Goal: Task Accomplishment & Management: Use online tool/utility

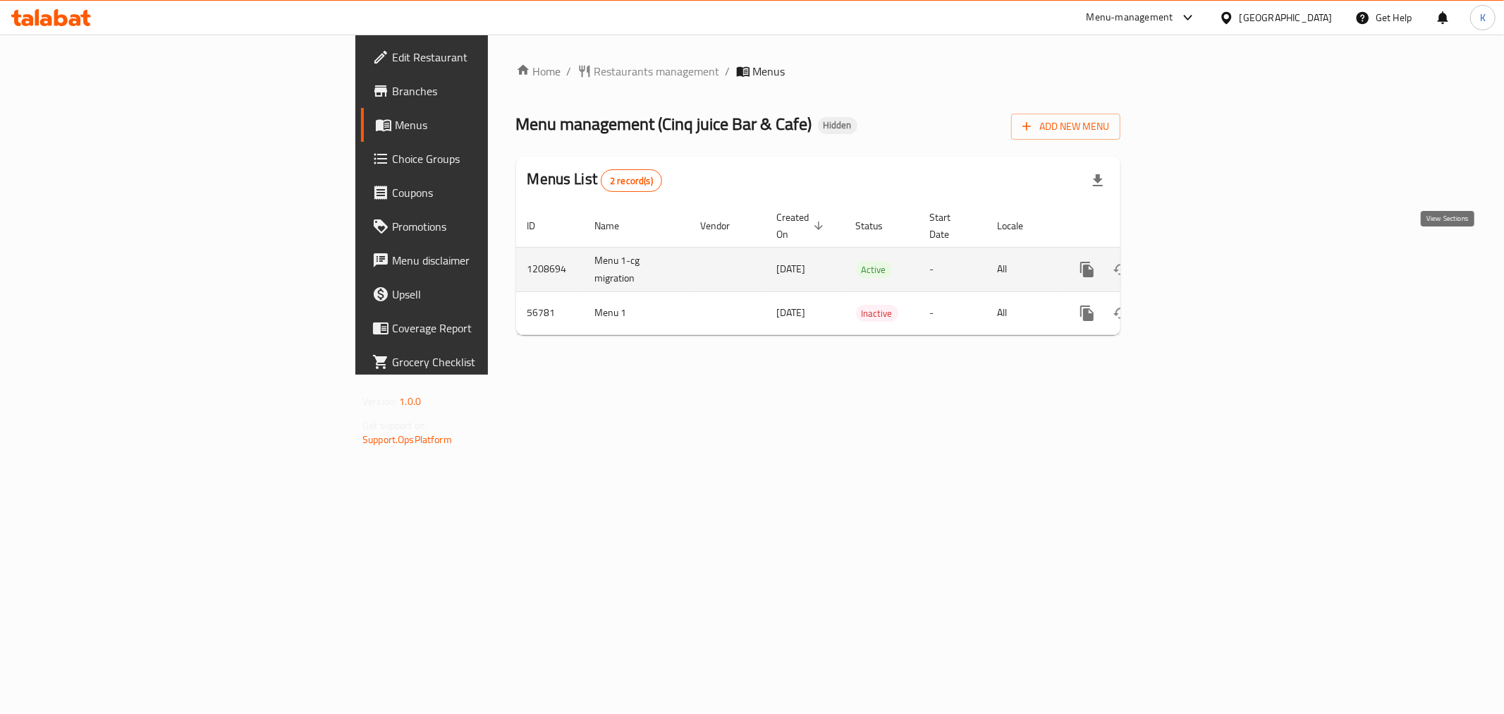
click at [1206, 259] on link "enhanced table" at bounding box center [1189, 269] width 34 height 34
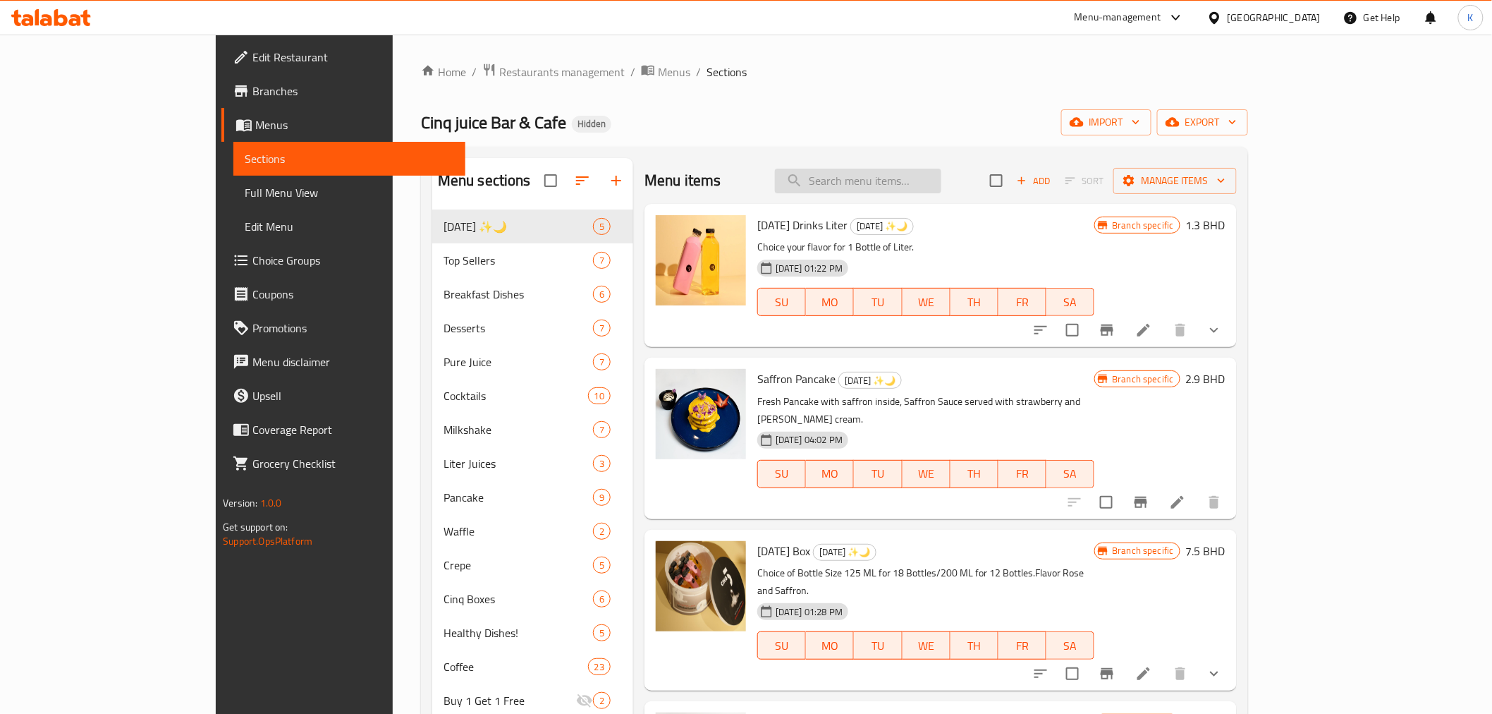
click at [926, 191] on input "search" at bounding box center [858, 181] width 166 height 25
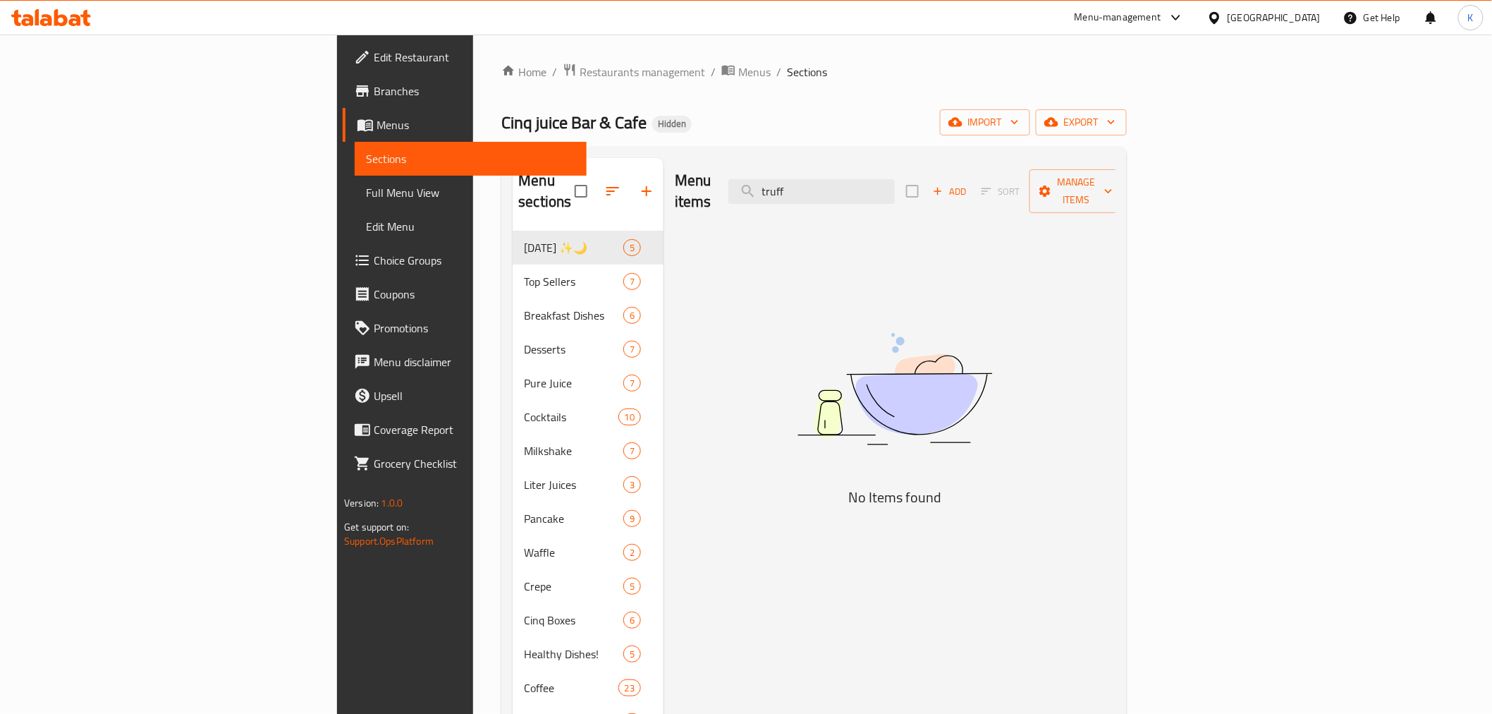
drag, startPoint x: 820, startPoint y: 185, endPoint x: 681, endPoint y: 185, distance: 138.9
click at [682, 185] on div "Menu items truff Add Sort Manage items" at bounding box center [895, 191] width 441 height 67
click at [895, 180] on input "egg" at bounding box center [811, 191] width 166 height 25
drag, startPoint x: 921, startPoint y: 179, endPoint x: 805, endPoint y: 193, distance: 116.5
click at [816, 191] on div "Menu items egg Add Sort Manage items" at bounding box center [895, 191] width 441 height 67
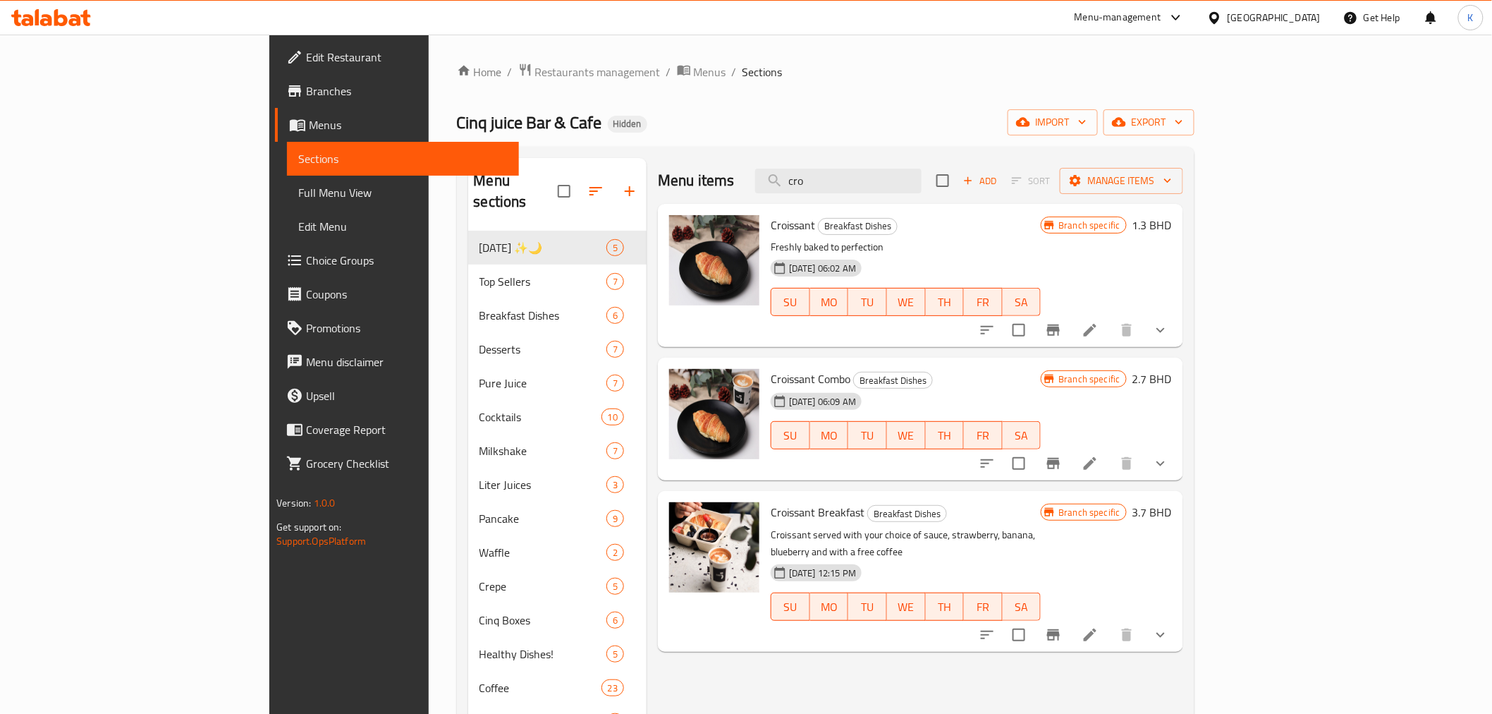
click at [1177, 343] on div at bounding box center [1073, 330] width 207 height 34
click at [1169, 330] on icon "show more" at bounding box center [1160, 330] width 17 height 17
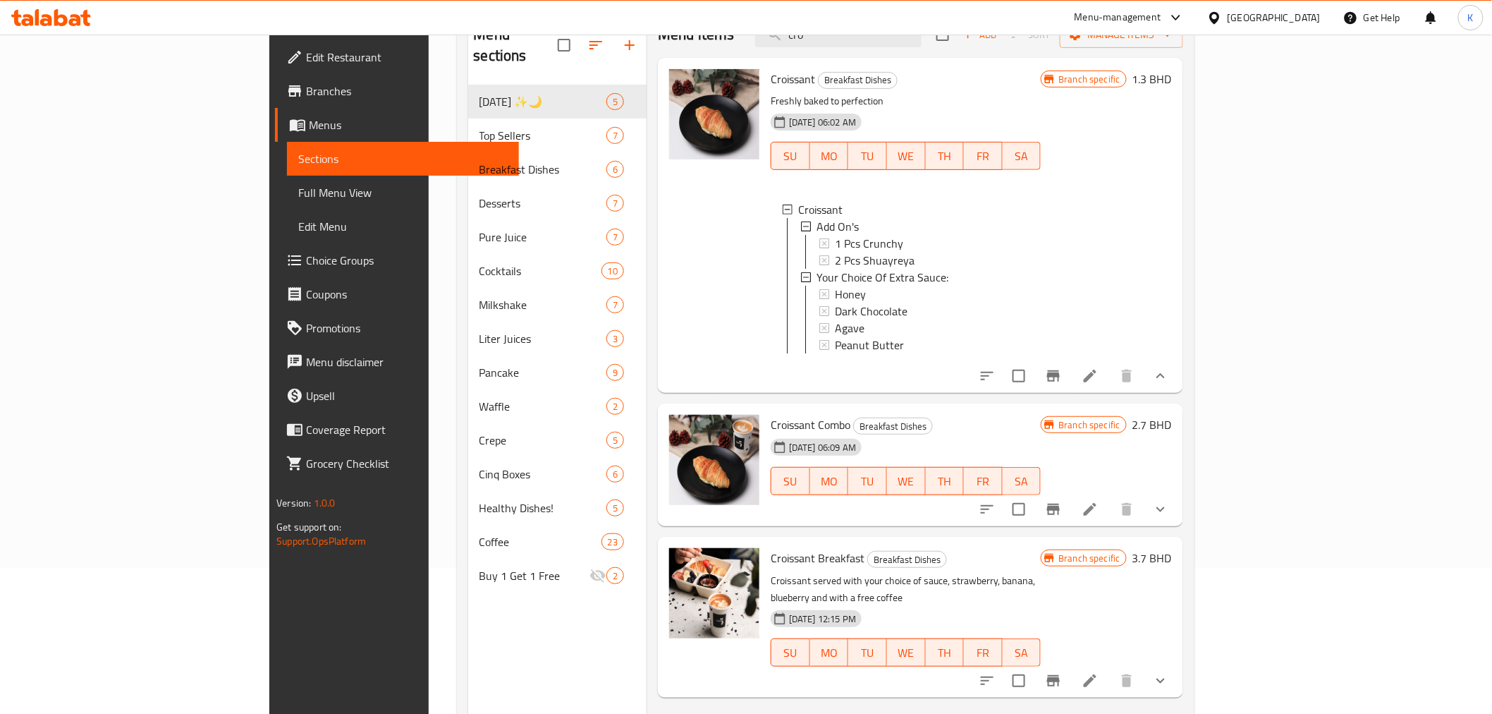
scroll to position [157, 0]
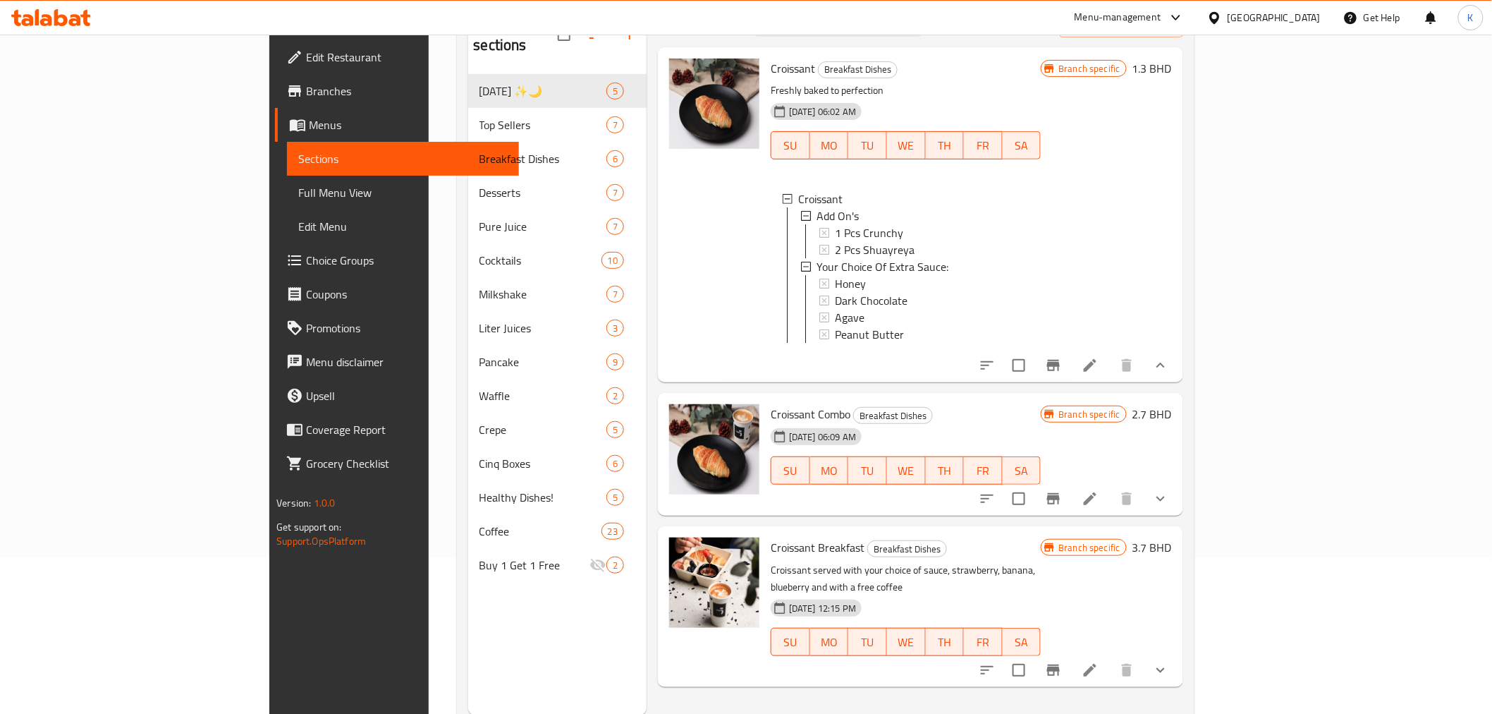
click at [1177, 513] on button "show more" at bounding box center [1161, 499] width 34 height 34
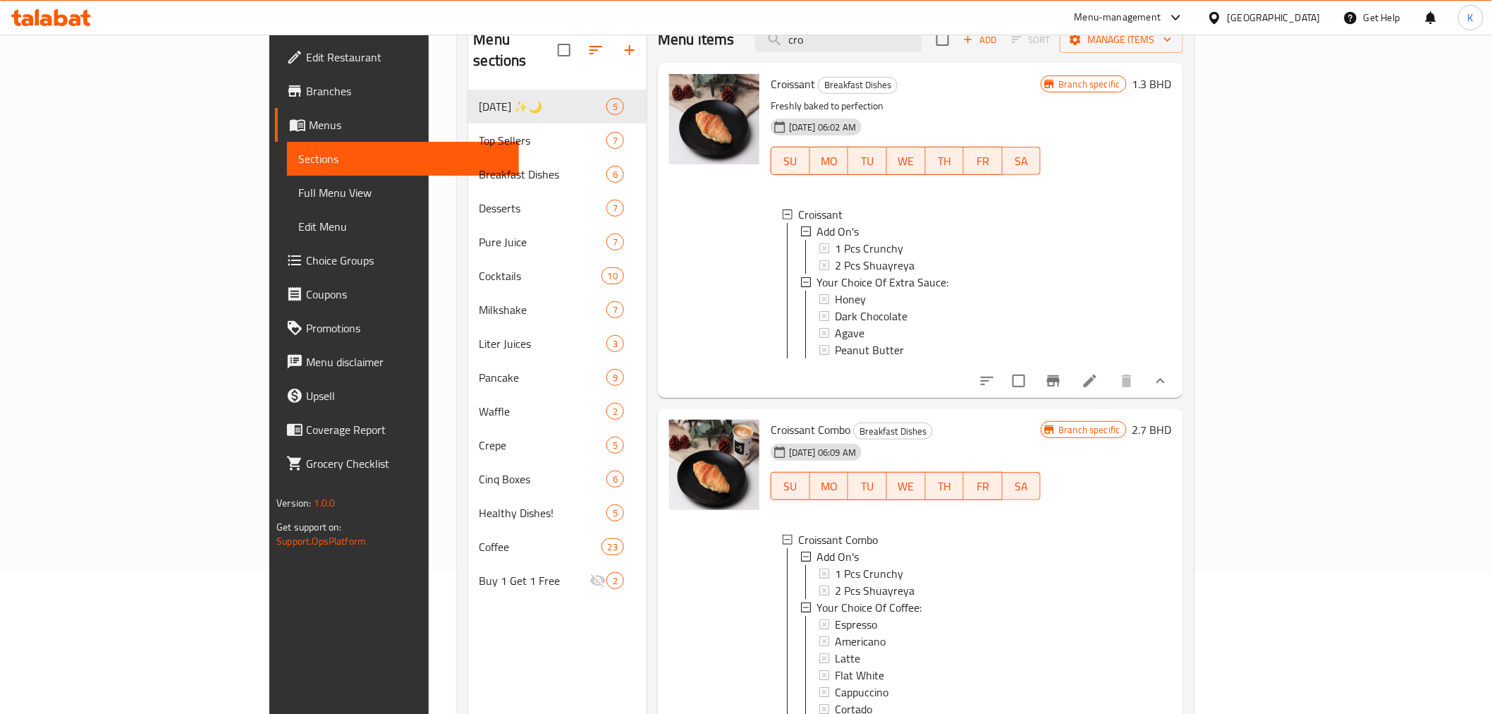
scroll to position [0, 0]
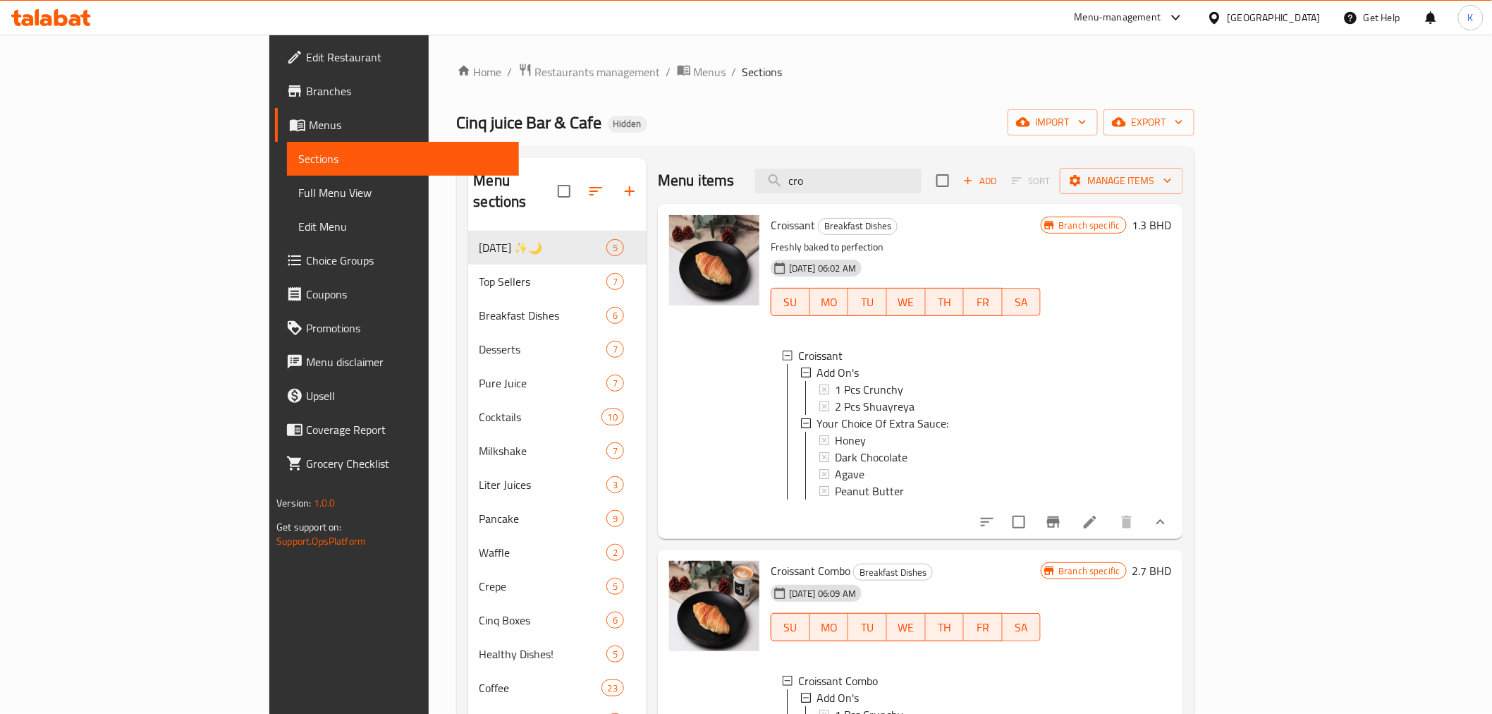
drag, startPoint x: 952, startPoint y: 180, endPoint x: 398, endPoint y: 179, distance: 554.2
click at [468, 177] on div "Menu sections [DATE] ✨🌙 5 Top Sellers 7 Breakfast Dishes 6 Desserts 7 Pure Juic…" at bounding box center [825, 515] width 715 height 714
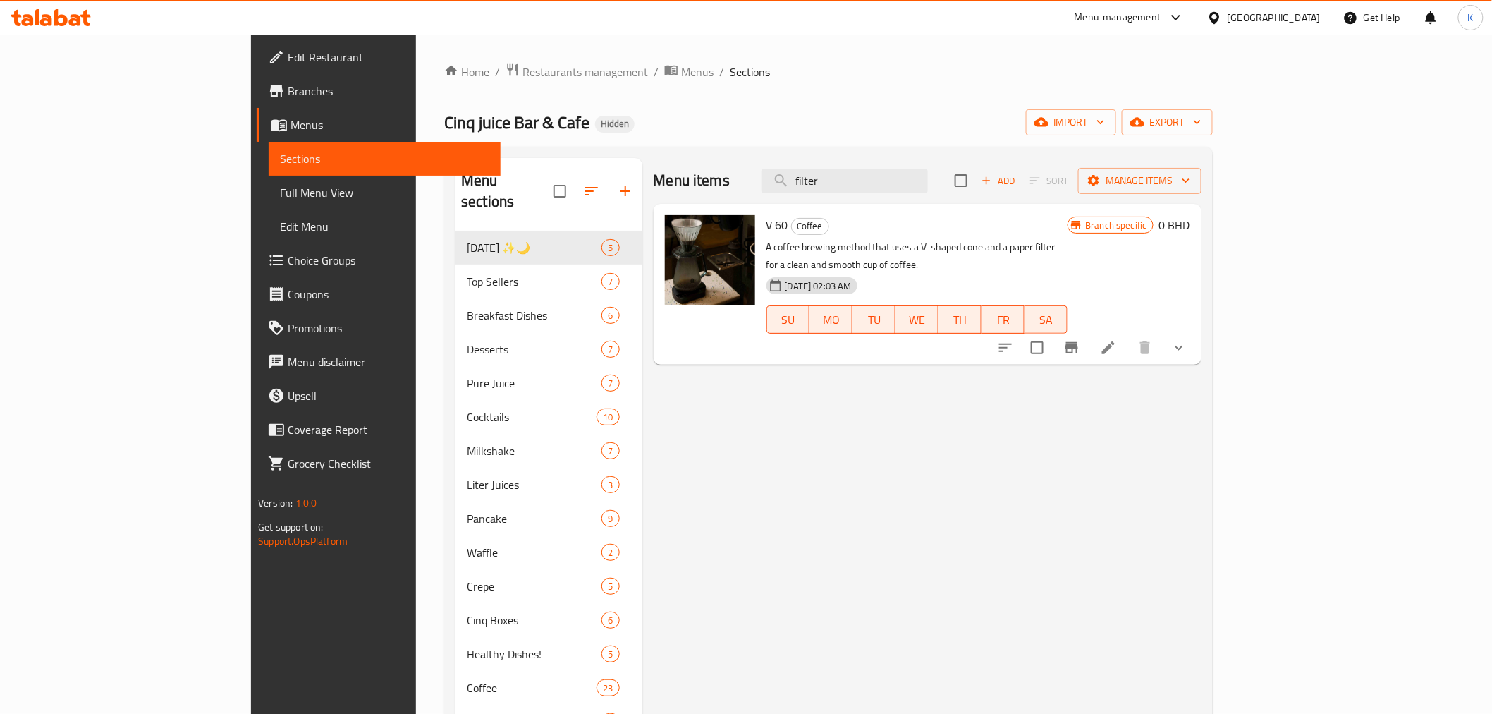
drag, startPoint x: 931, startPoint y: 183, endPoint x: 576, endPoint y: 162, distance: 355.3
click at [654, 171] on div "Menu items filter Add Sort Manage items" at bounding box center [928, 181] width 548 height 46
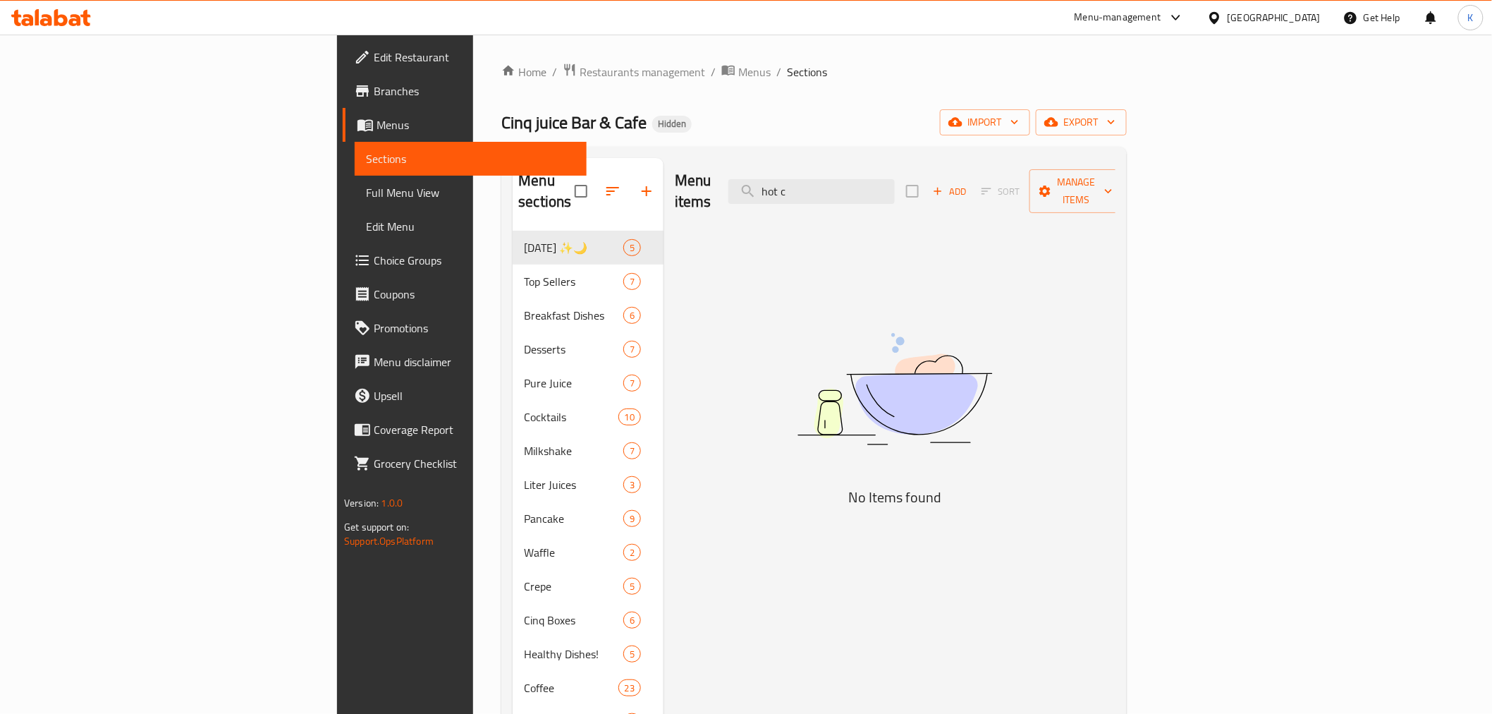
drag, startPoint x: 918, startPoint y: 177, endPoint x: 778, endPoint y: 168, distance: 140.6
click at [778, 168] on div "Menu items hot c Add Sort Manage items" at bounding box center [895, 191] width 441 height 67
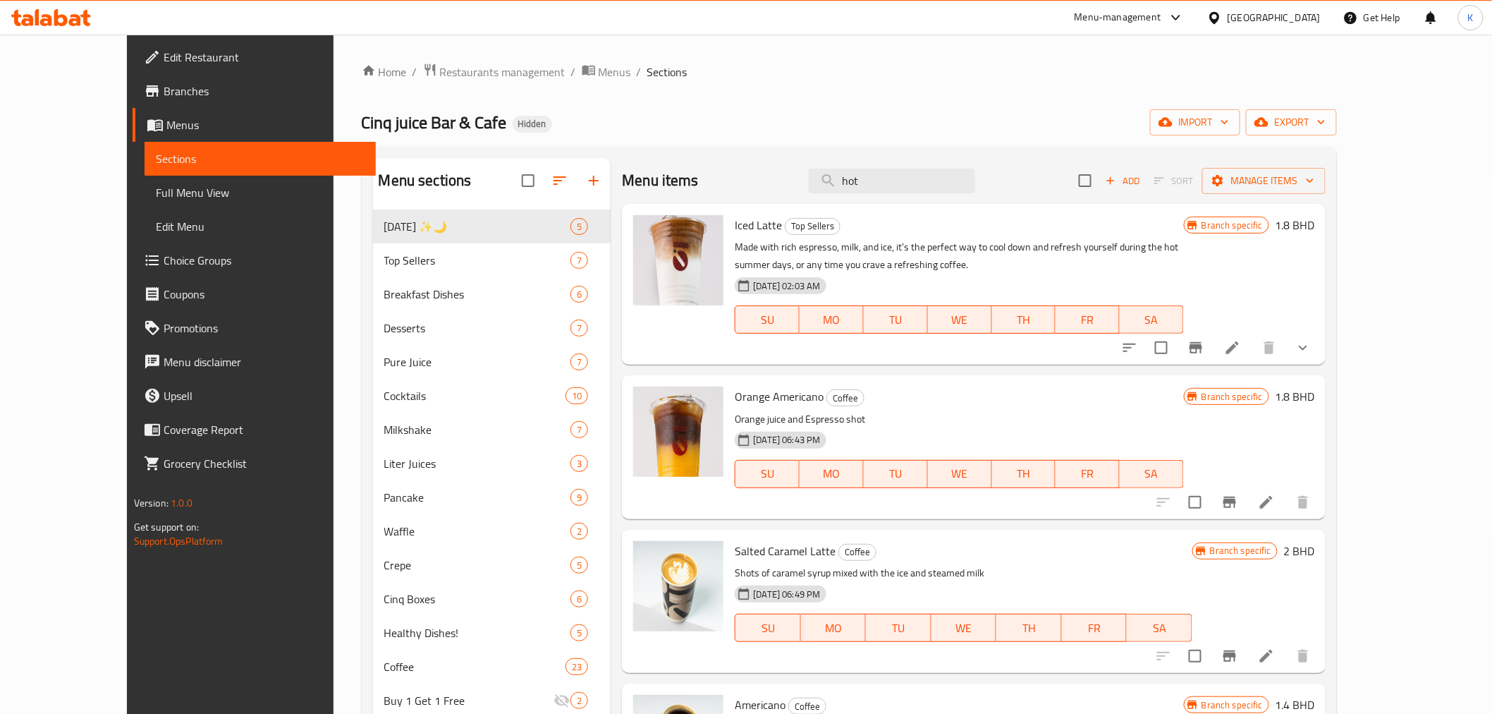
drag, startPoint x: 908, startPoint y: 167, endPoint x: 588, endPoint y: 157, distance: 320.2
click at [632, 162] on div "Menu items hot Add Sort Manage items" at bounding box center [974, 181] width 704 height 46
click at [933, 170] on input "hot" at bounding box center [892, 181] width 166 height 25
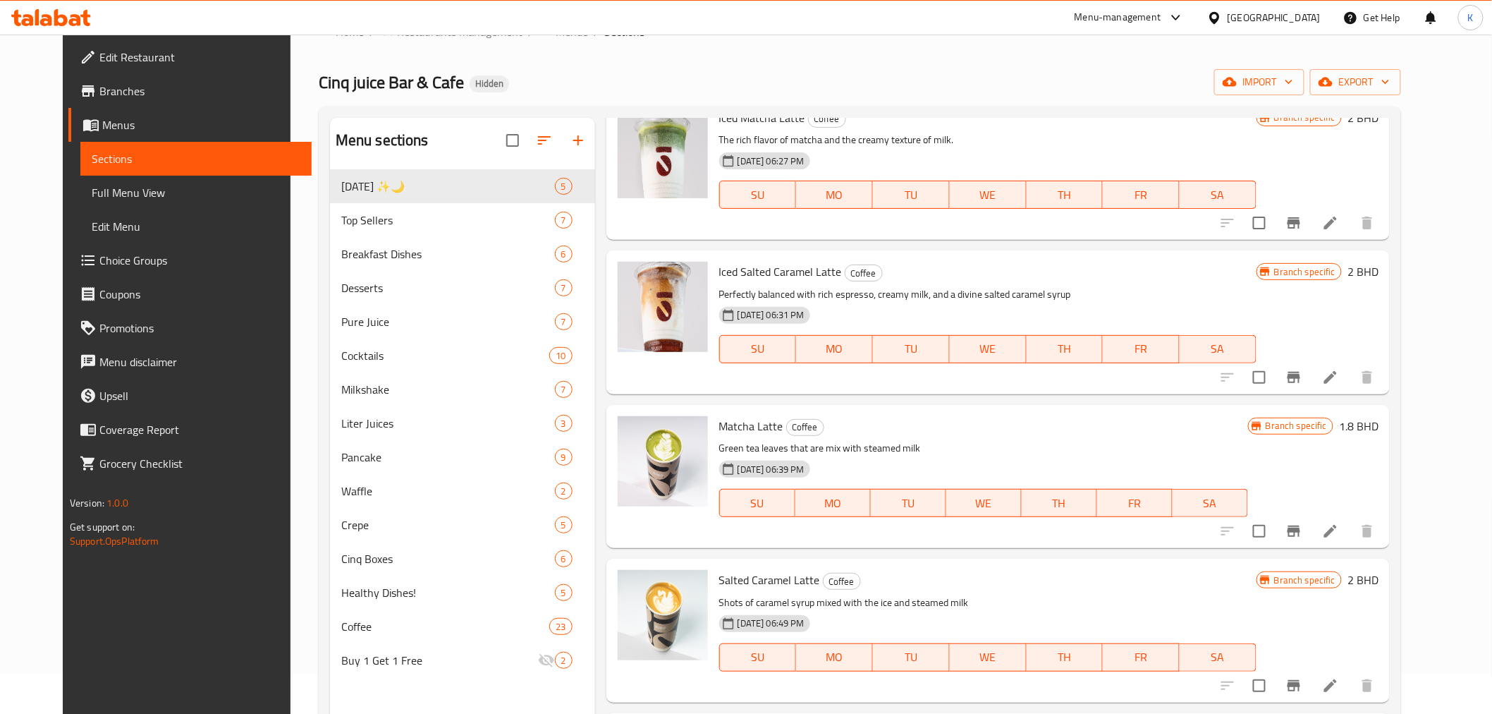
scroll to position [470, 0]
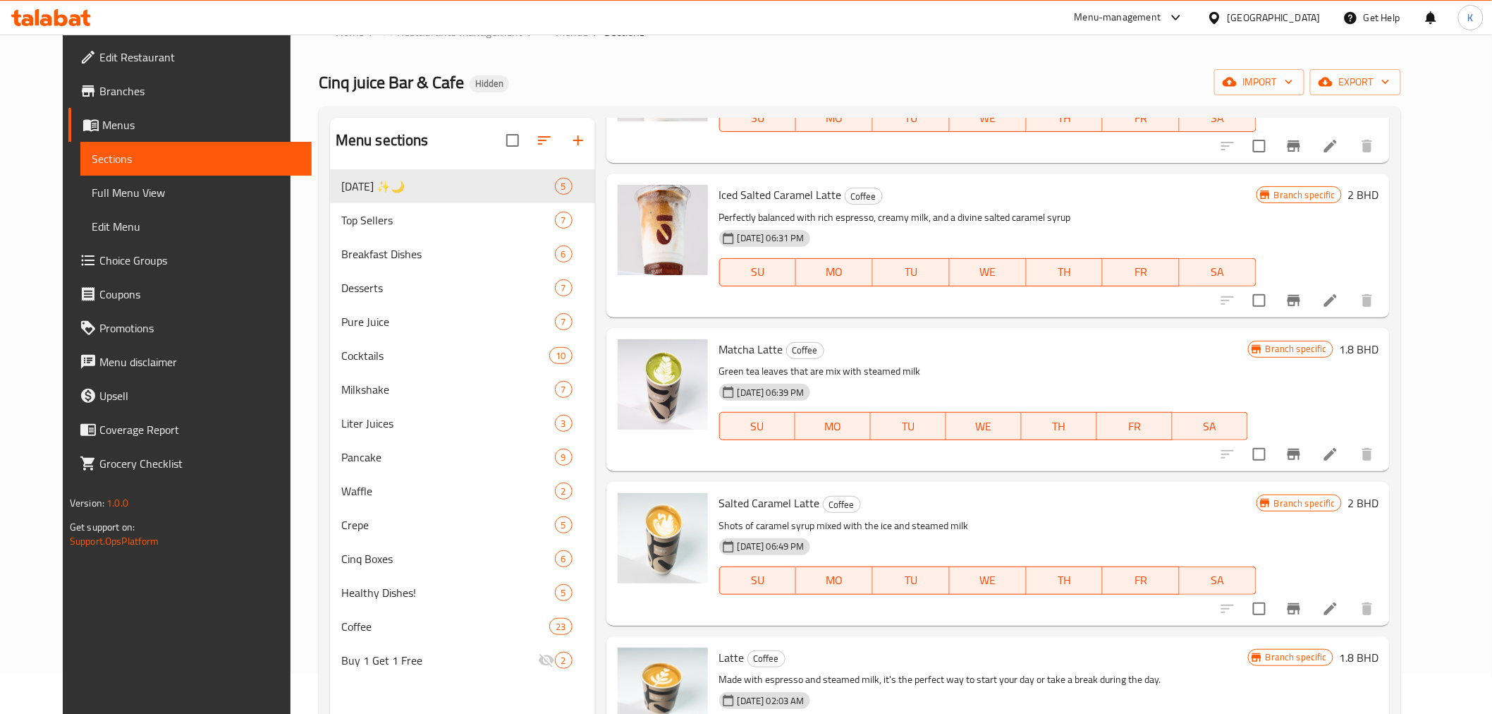
click at [743, 495] on span "Salted Caramel Latte" at bounding box center [769, 502] width 101 height 21
copy h6 "Salted Caramel Latte"
click at [1302, 600] on icon "Branch-specific-item" at bounding box center [1293, 608] width 17 height 17
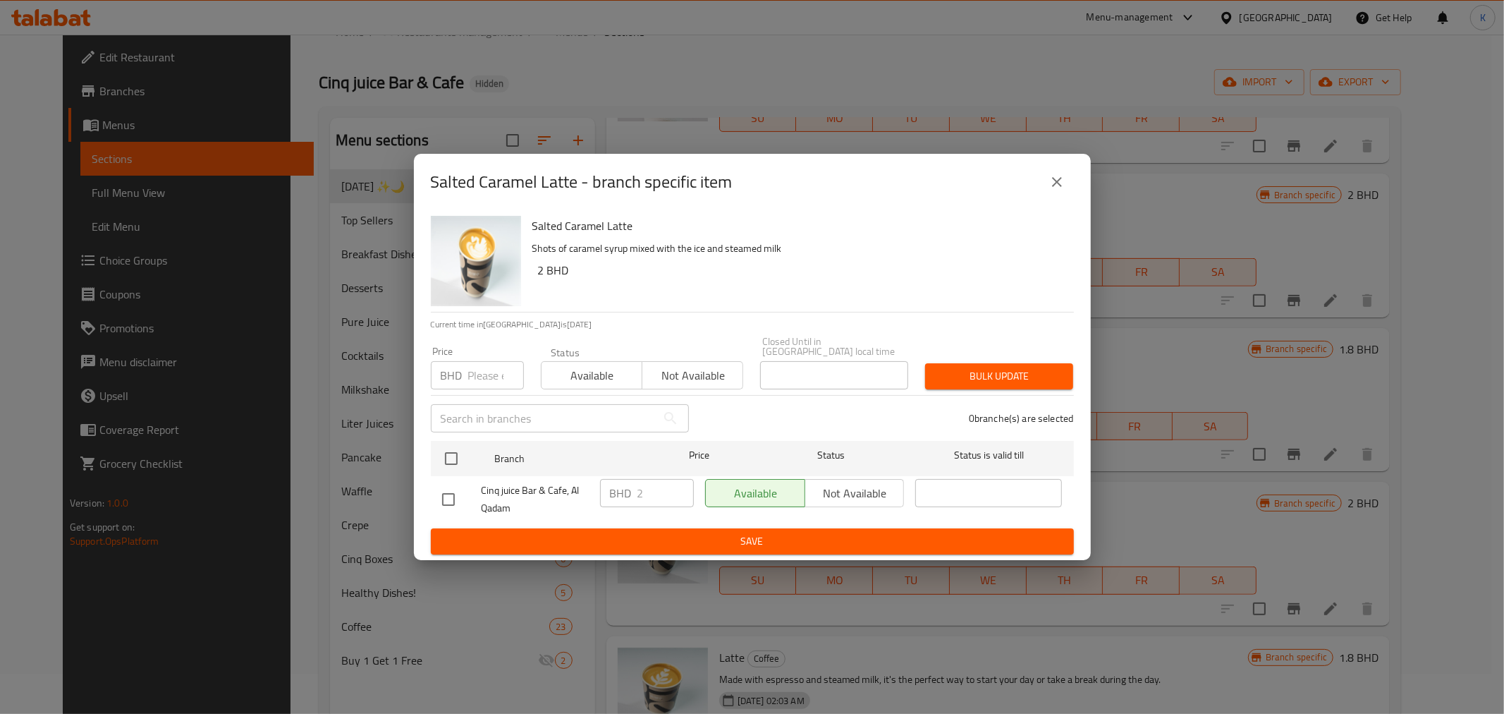
drag, startPoint x: 1073, startPoint y: 159, endPoint x: 1061, endPoint y: 178, distance: 23.1
click at [1072, 158] on div "Salted Caramel Latte - branch specific item" at bounding box center [752, 182] width 677 height 56
click at [1061, 178] on icon "close" at bounding box center [1056, 181] width 17 height 17
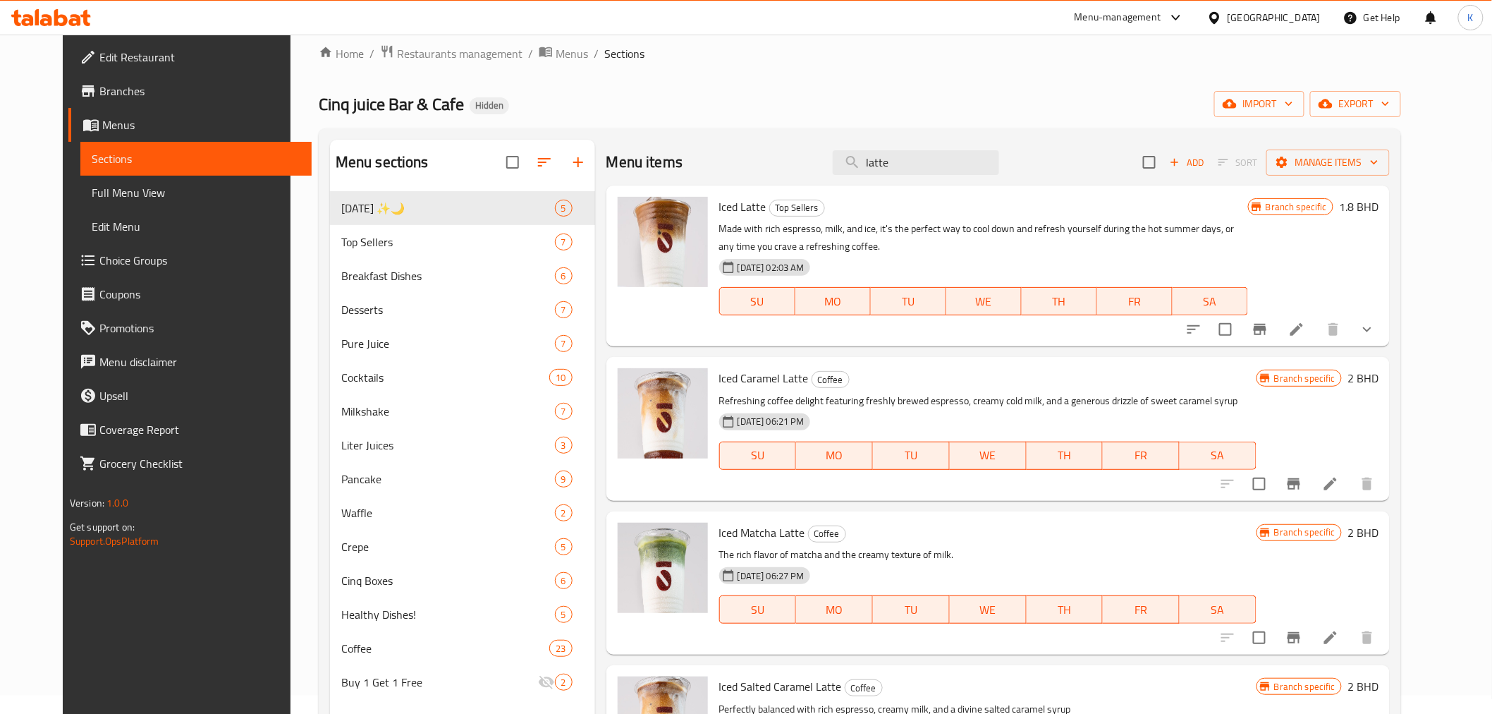
scroll to position [0, 0]
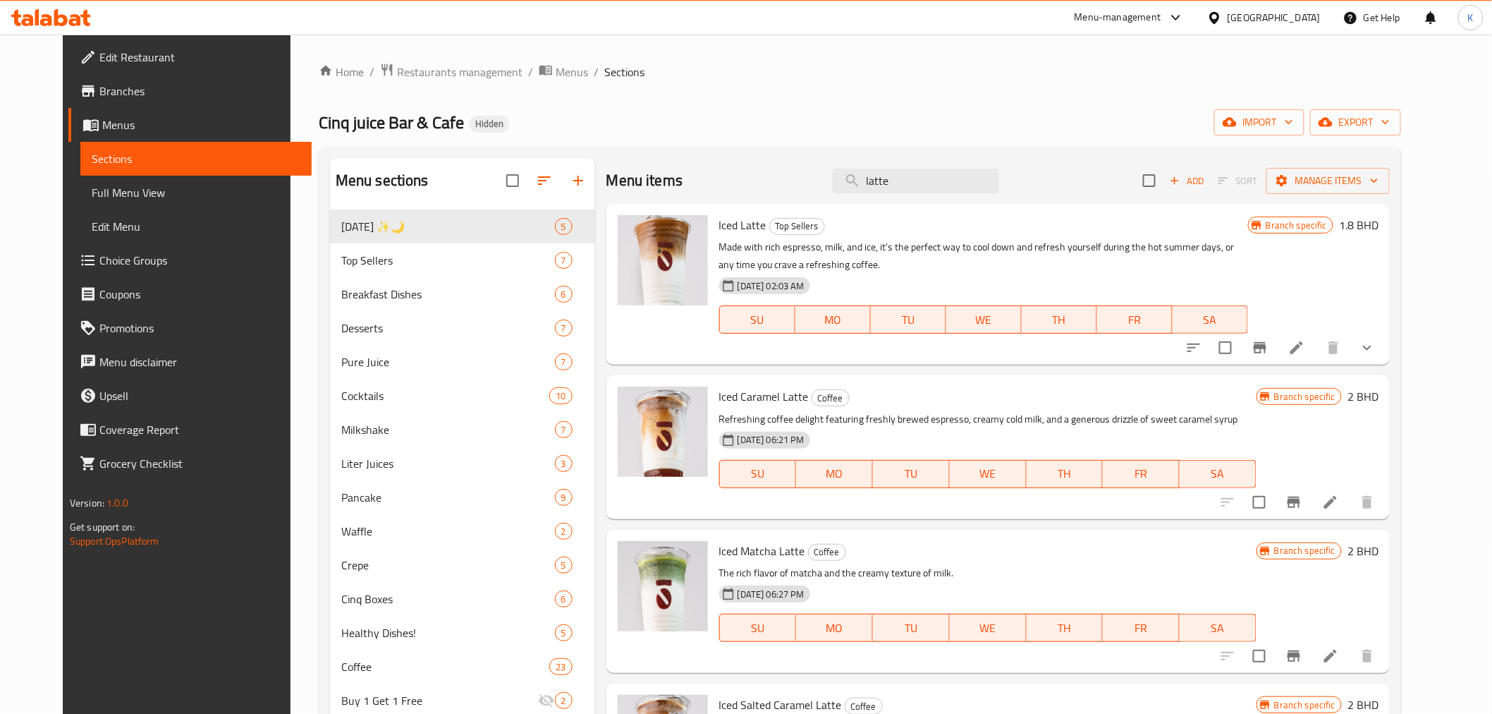
drag, startPoint x: 933, startPoint y: 186, endPoint x: 607, endPoint y: 173, distance: 326.0
click at [682, 176] on div "Menu items latte Add Sort Manage items" at bounding box center [997, 181] width 783 height 46
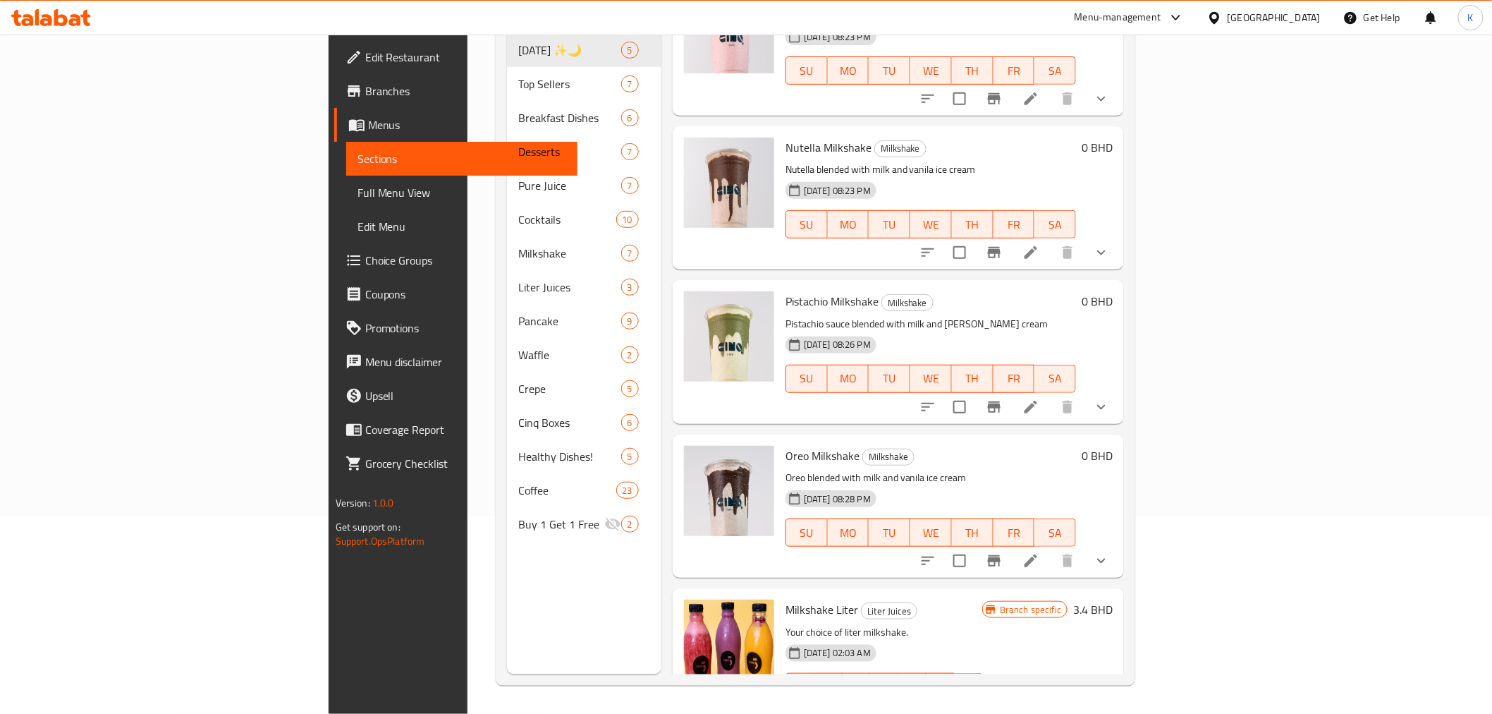
scroll to position [245, 0]
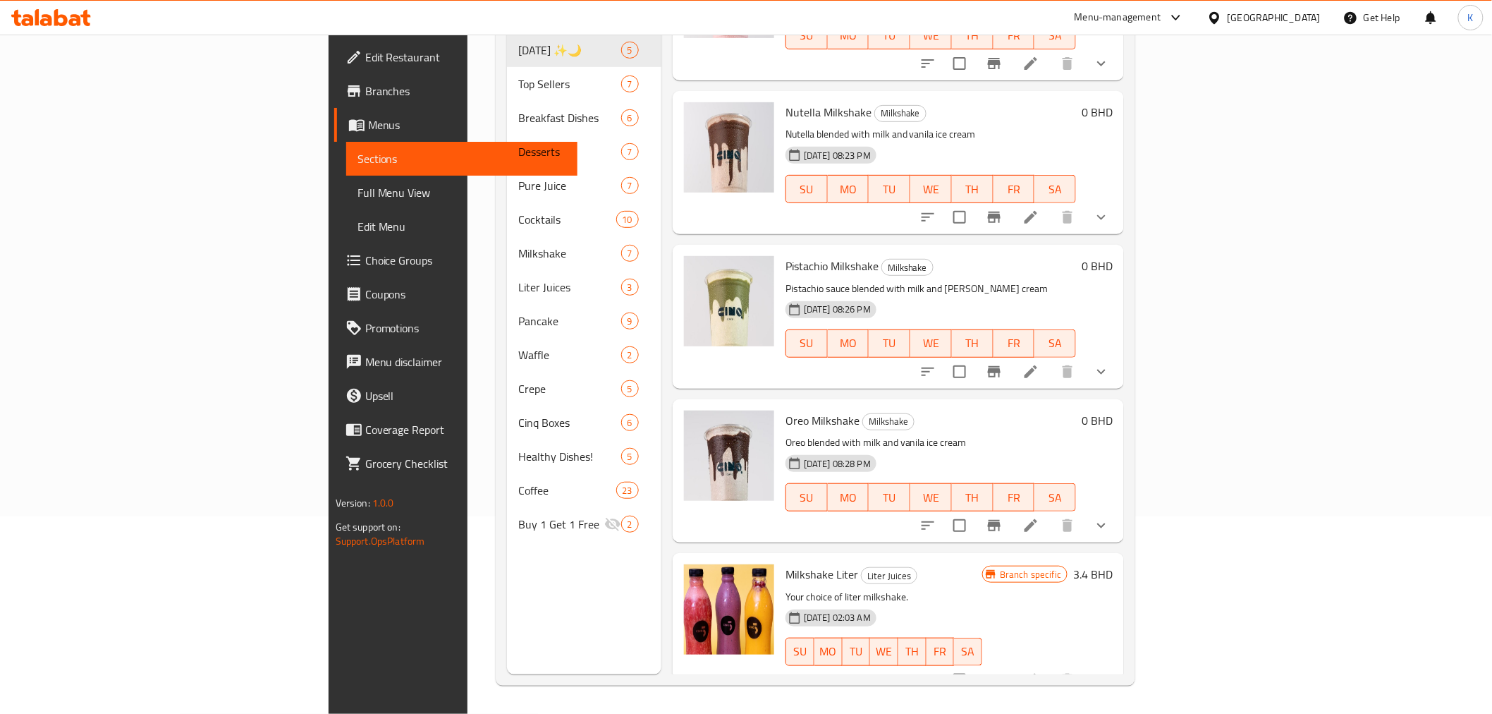
type input "milks"
click at [1110, 671] on icon "show more" at bounding box center [1101, 679] width 17 height 17
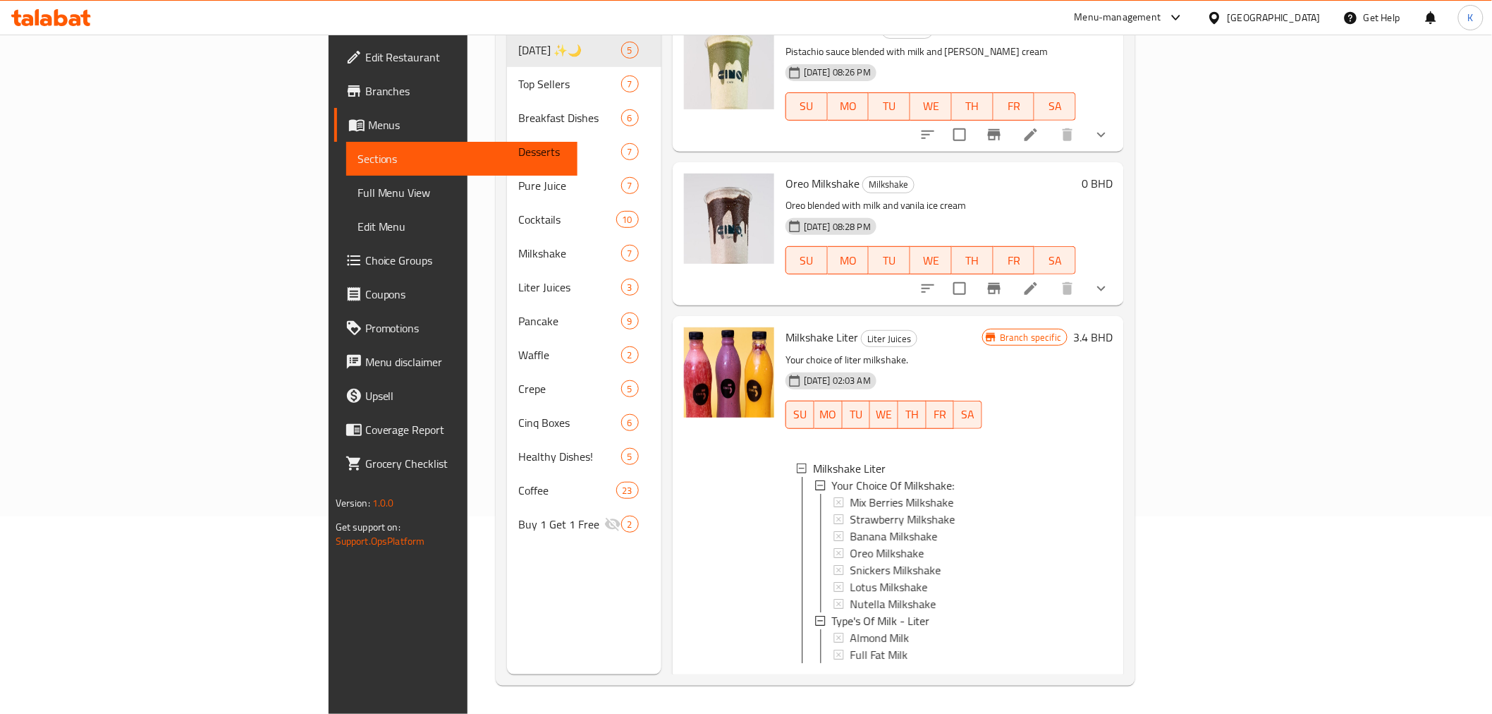
scroll to position [487, 0]
